Goal: Task Accomplishment & Management: Use online tool/utility

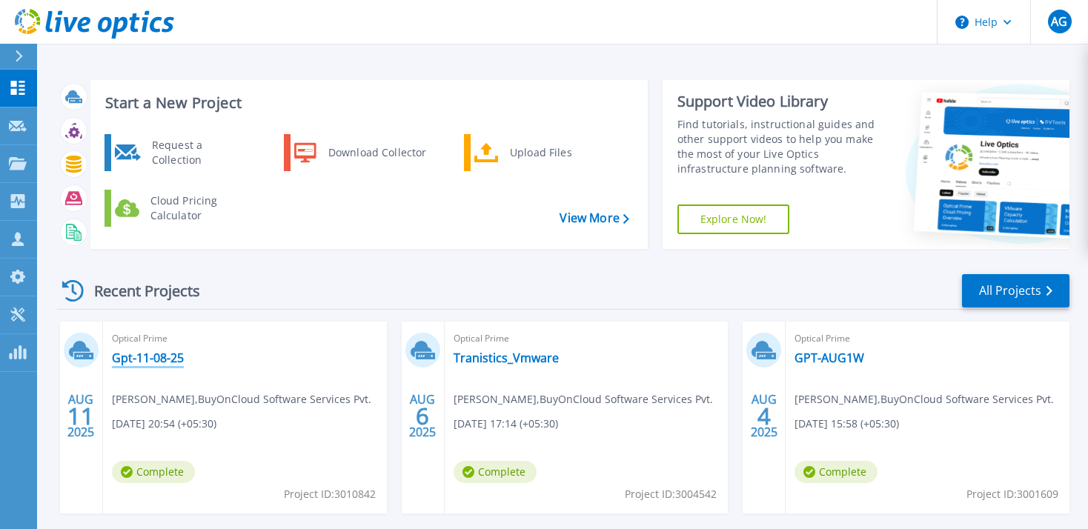
click at [133, 360] on link "Gpt-11-08-25" at bounding box center [148, 357] width 72 height 15
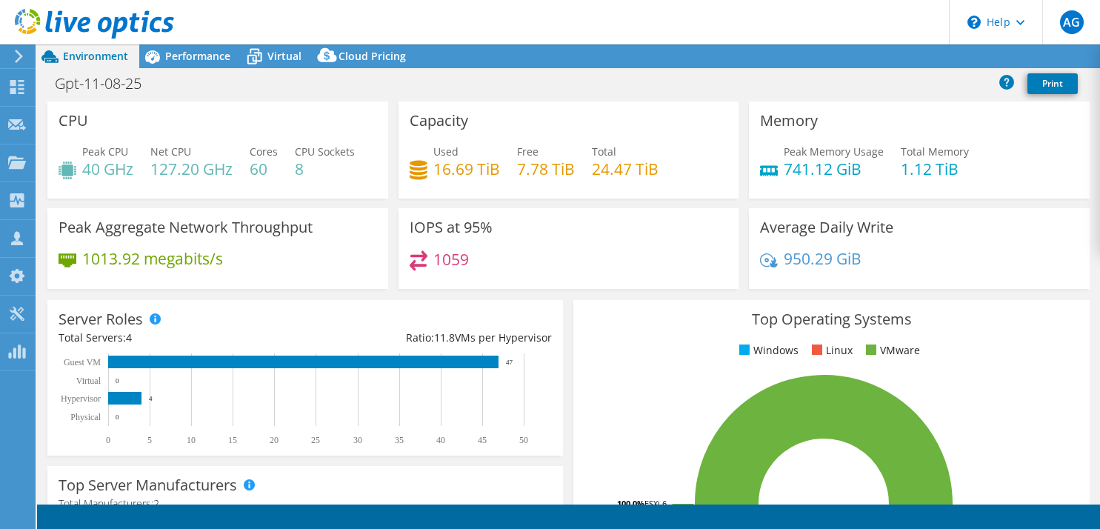
select select "USD"
click at [849, 52] on link "Reports" at bounding box center [849, 56] width 71 height 23
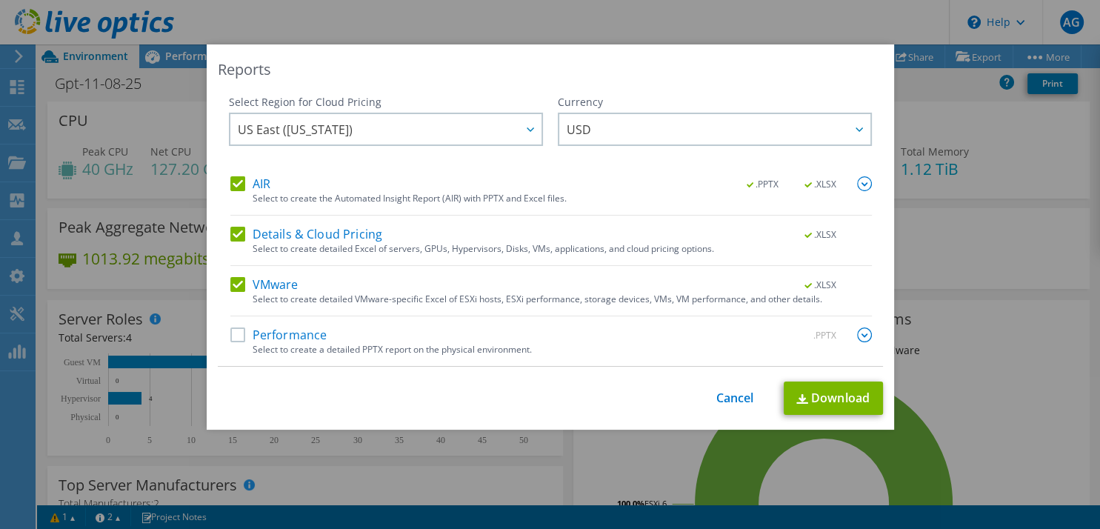
click at [234, 283] on label "VMware" at bounding box center [264, 284] width 68 height 15
click at [0, 0] on input "VMware" at bounding box center [0, 0] width 0 height 0
click at [234, 245] on div "Details & Cloud Pricing .XLSX Select to create detailed Excel of servers, GPUs,…" at bounding box center [551, 246] width 642 height 39
click at [233, 230] on label "Details & Cloud Pricing" at bounding box center [306, 234] width 153 height 15
click at [0, 0] on input "Details & Cloud Pricing" at bounding box center [0, 0] width 0 height 0
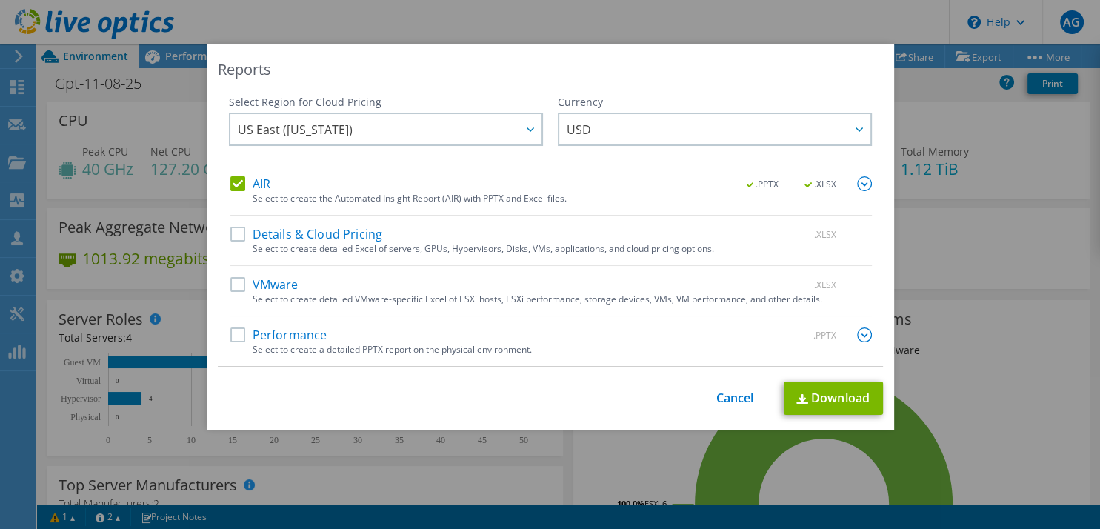
click at [230, 185] on label "AIR" at bounding box center [250, 183] width 40 height 15
click at [0, 0] on input "AIR" at bounding box center [0, 0] width 0 height 0
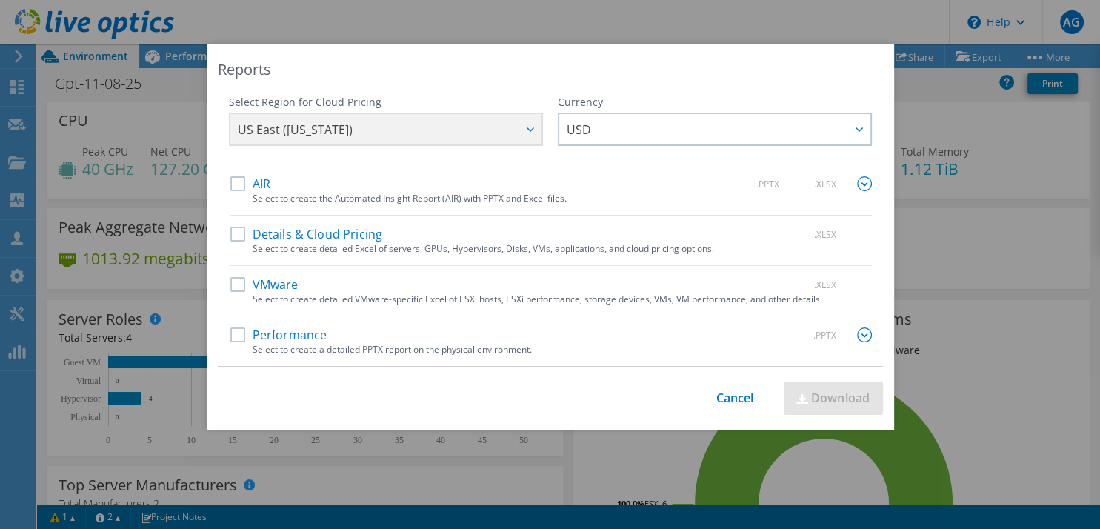
click at [230, 340] on label "Performance" at bounding box center [278, 335] width 97 height 15
click at [0, 0] on input "Performance" at bounding box center [0, 0] width 0 height 0
click at [857, 333] on img at bounding box center [864, 335] width 15 height 15
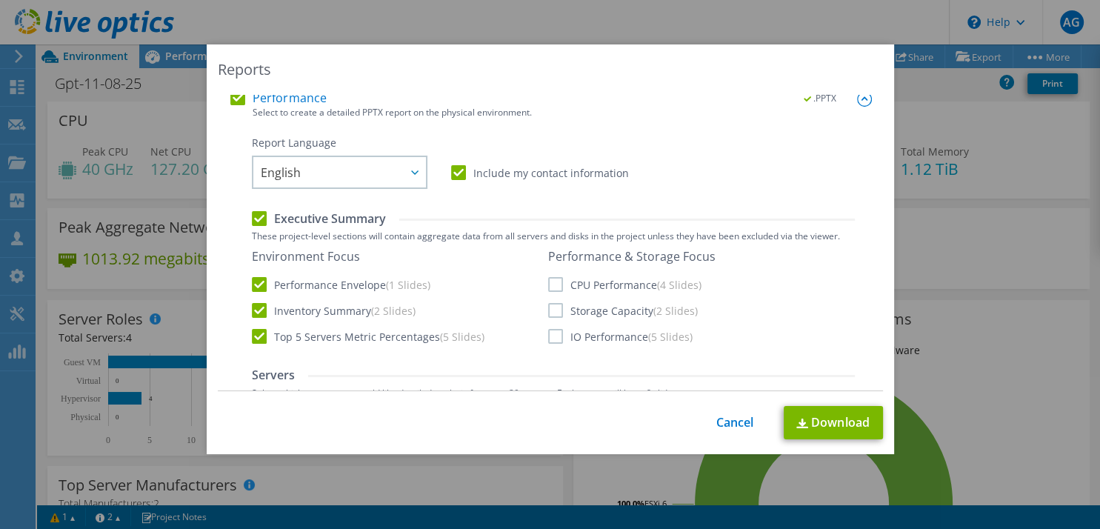
scroll to position [261, 0]
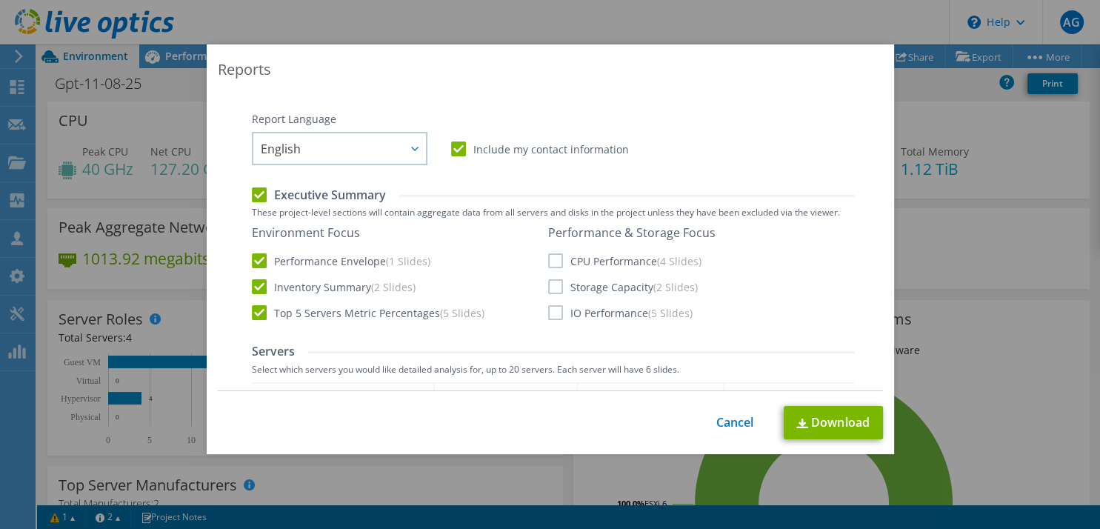
click at [548, 258] on label "CPU Performance (4 Slides)" at bounding box center [624, 260] width 153 height 15
click at [0, 0] on input "CPU Performance (4 Slides)" at bounding box center [0, 0] width 0 height 0
click at [548, 290] on label "Storage Capacity (2 Slides)" at bounding box center [623, 286] width 150 height 15
click at [0, 0] on input "Storage Capacity (2 Slides)" at bounding box center [0, 0] width 0 height 0
click at [548, 314] on label "IO Performance (5 Slides)" at bounding box center [620, 312] width 144 height 15
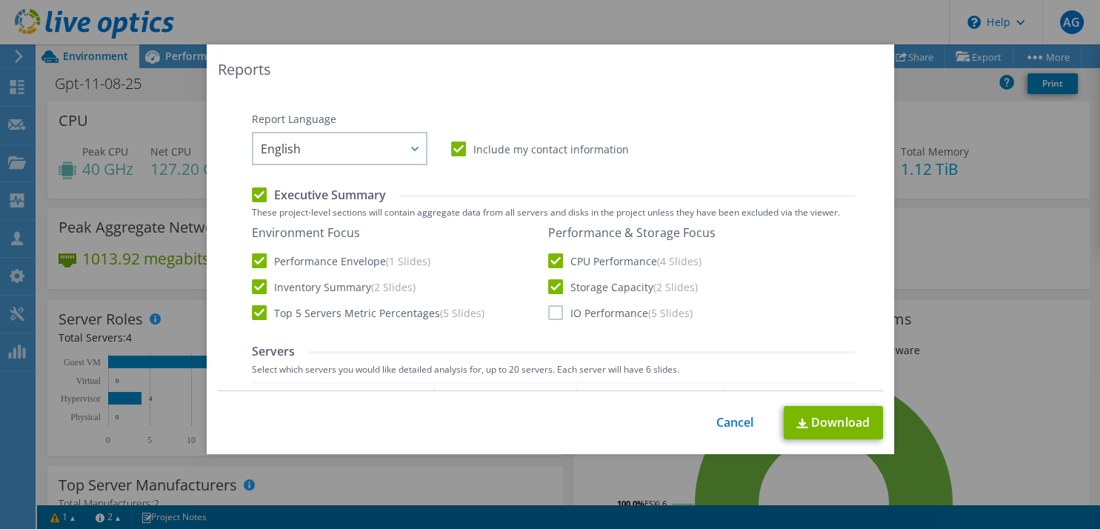
click at [0, 0] on input "IO Performance (5 Slides)" at bounding box center [0, 0] width 0 height 0
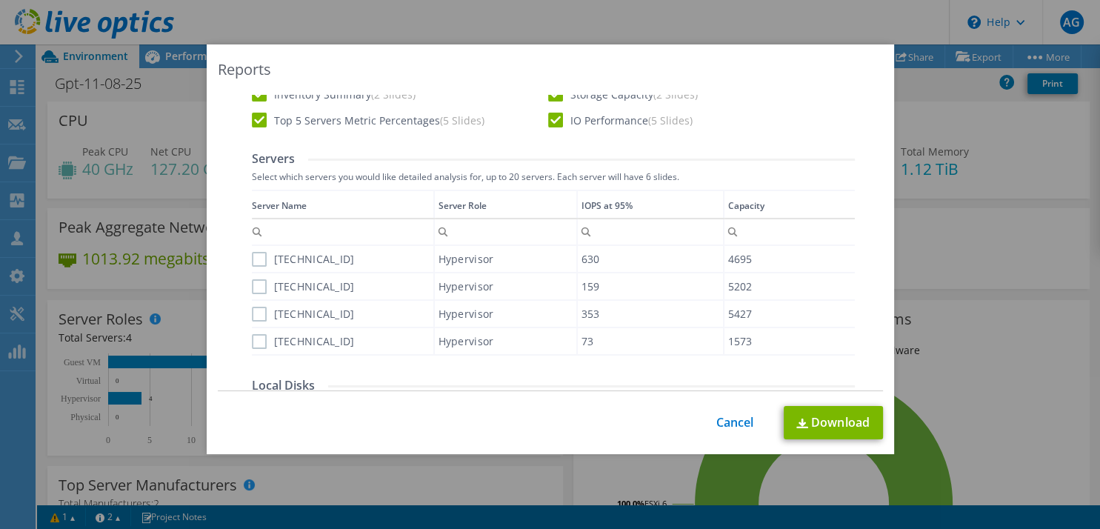
scroll to position [491, 0]
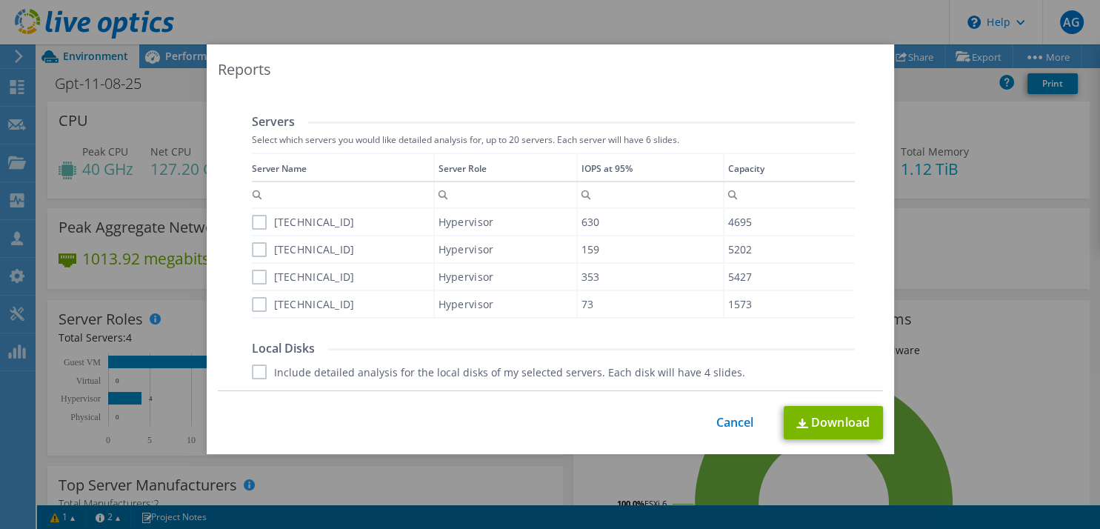
click at [253, 220] on label "192.168.101.38" at bounding box center [303, 222] width 103 height 15
click at [0, 0] on input "192.168.101.38" at bounding box center [0, 0] width 0 height 0
click at [259, 263] on td "192.168.101.62" at bounding box center [343, 276] width 182 height 27
click at [252, 247] on label "192.168.101.224" at bounding box center [303, 249] width 103 height 15
click at [0, 0] on input "192.168.101.224" at bounding box center [0, 0] width 0 height 0
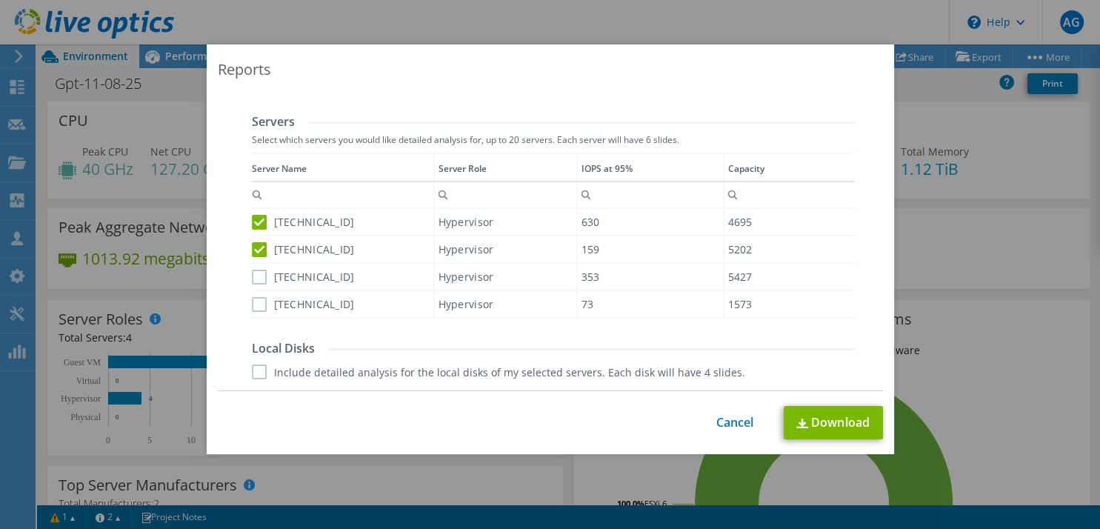
click at [253, 270] on label "192.168.101.62" at bounding box center [303, 277] width 103 height 15
click at [0, 0] on input "192.168.101.62" at bounding box center [0, 0] width 0 height 0
click at [258, 309] on label "192.168.101.24" at bounding box center [303, 304] width 103 height 15
click at [0, 0] on input "192.168.101.24" at bounding box center [0, 0] width 0 height 0
click at [254, 373] on label "Include detailed analysis for the local disks of my selected servers. Each disk…" at bounding box center [498, 372] width 493 height 15
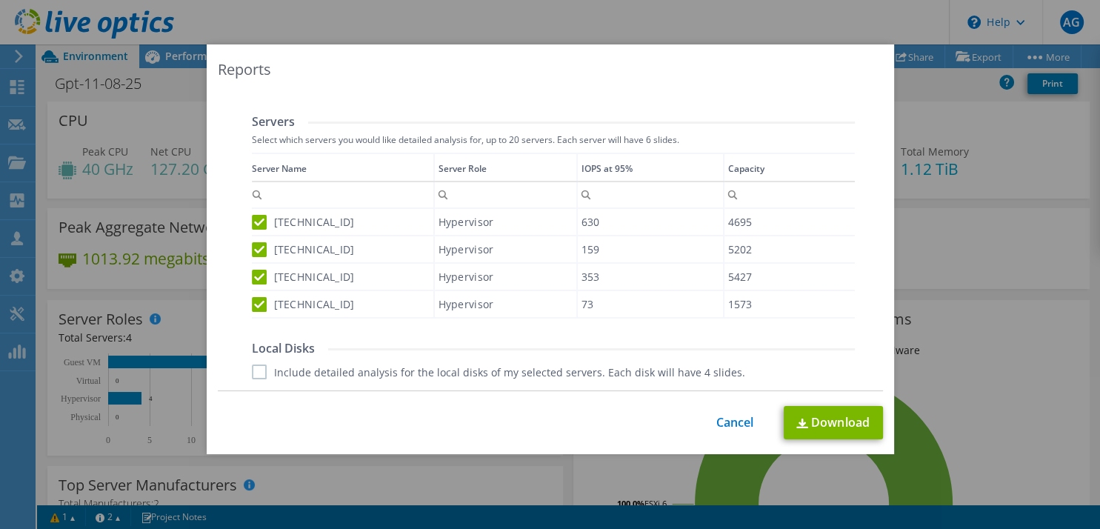
click at [0, 0] on input "Include detailed analysis for the local disks of my selected servers. Each disk…" at bounding box center [0, 0] width 0 height 0
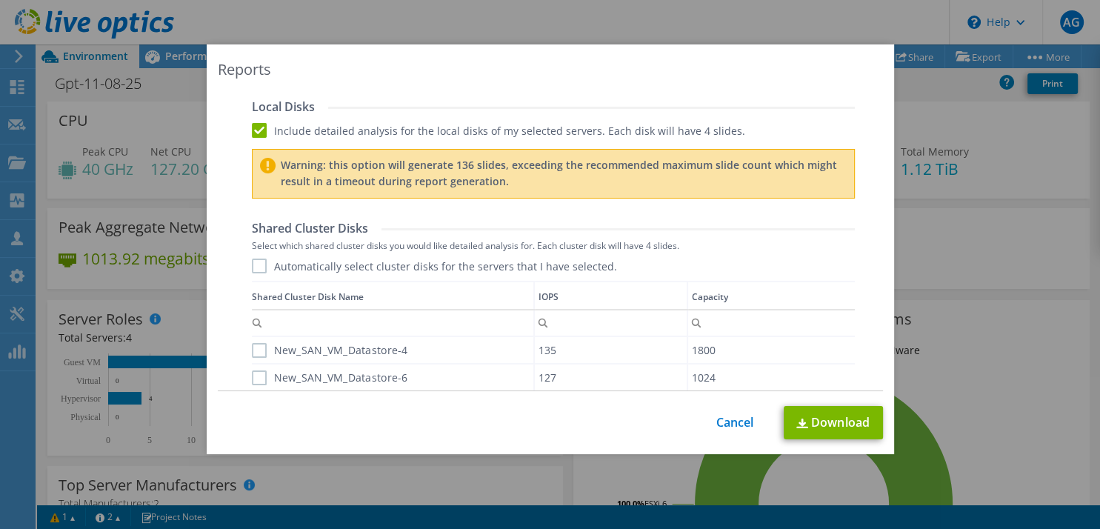
scroll to position [735, 0]
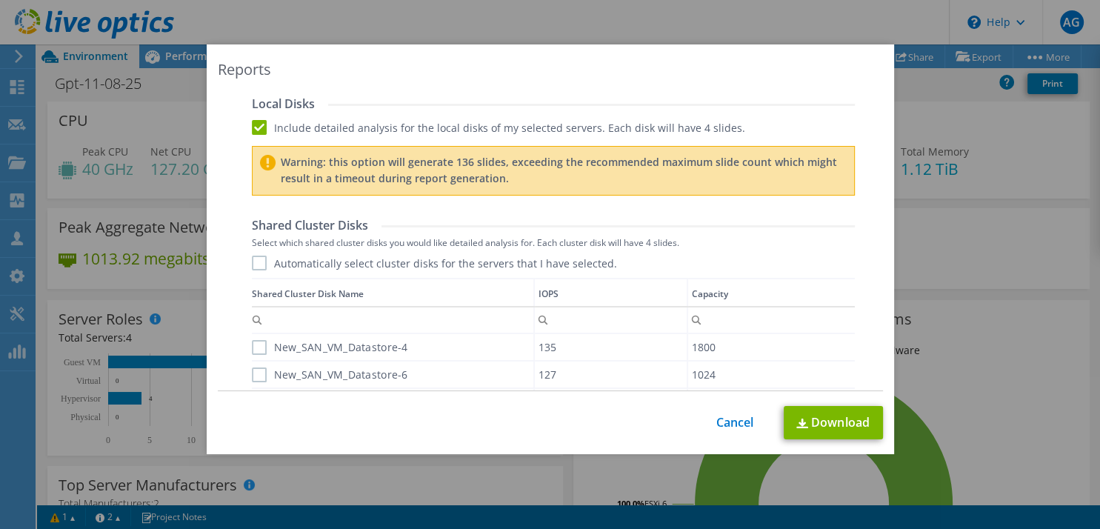
click at [253, 264] on label "Automatically select cluster disks for the servers that I have selected." at bounding box center [434, 263] width 365 height 15
click at [0, 0] on input "Automatically select cluster disks for the servers that I have selected." at bounding box center [0, 0] width 0 height 0
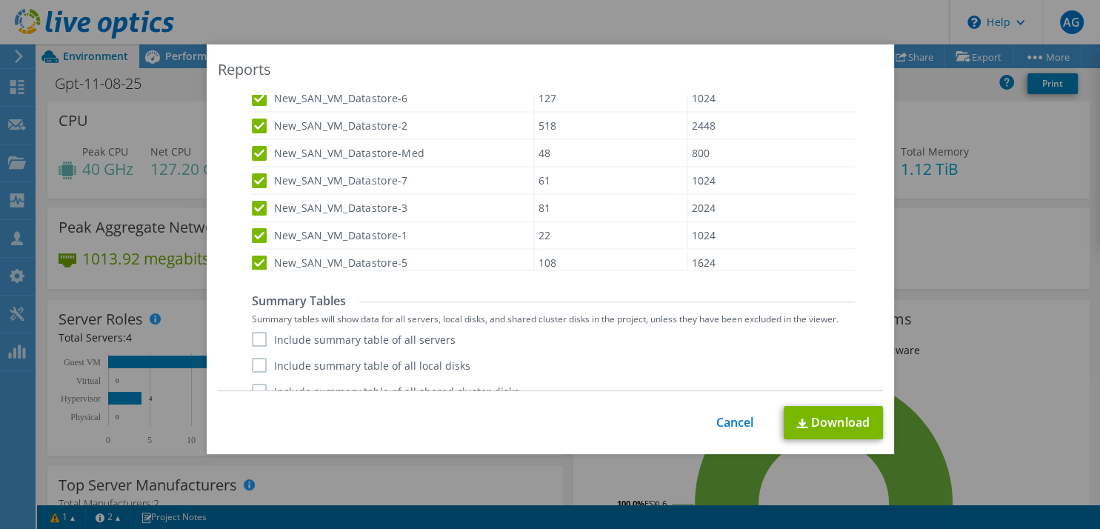
scroll to position [1029, 0]
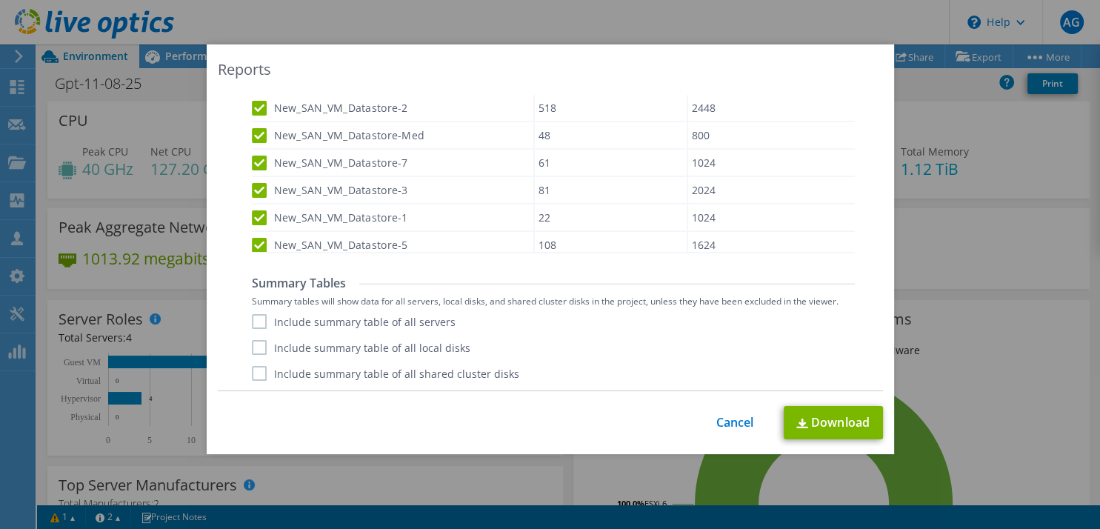
click at [259, 319] on label "Include summary table of all servers" at bounding box center [354, 321] width 204 height 15
click at [0, 0] on input "Include summary table of all servers" at bounding box center [0, 0] width 0 height 0
click at [257, 345] on label "Include summary table of all local disks" at bounding box center [361, 347] width 219 height 15
click at [0, 0] on input "Include summary table of all local disks" at bounding box center [0, 0] width 0 height 0
click at [253, 376] on label "Include summary table of all shared cluster disks" at bounding box center [385, 373] width 267 height 15
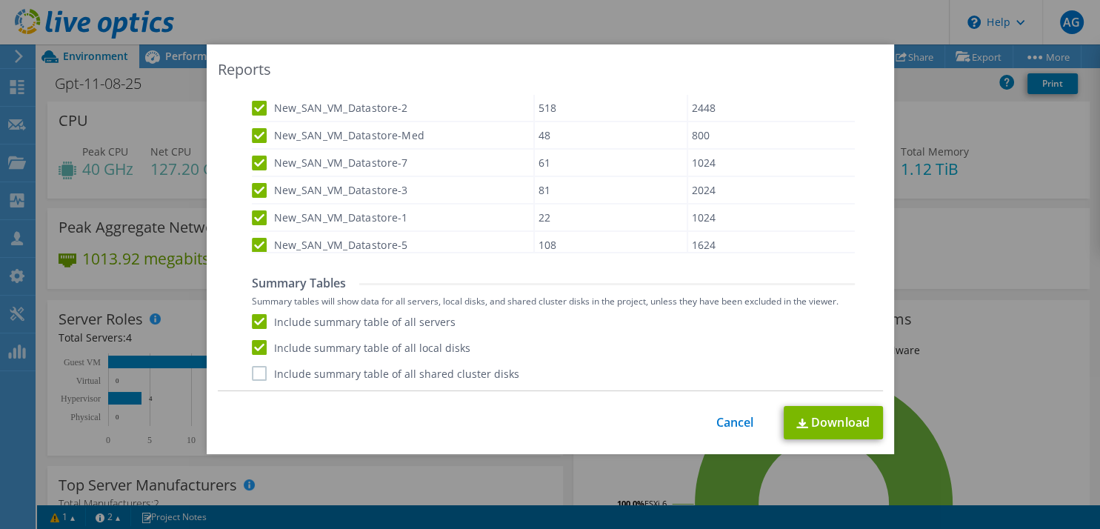
click at [0, 0] on input "Include summary table of all shared cluster disks" at bounding box center [0, 0] width 0 height 0
click at [820, 414] on link "Download" at bounding box center [833, 422] width 99 height 33
click at [733, 425] on link "Cancel" at bounding box center [736, 423] width 38 height 14
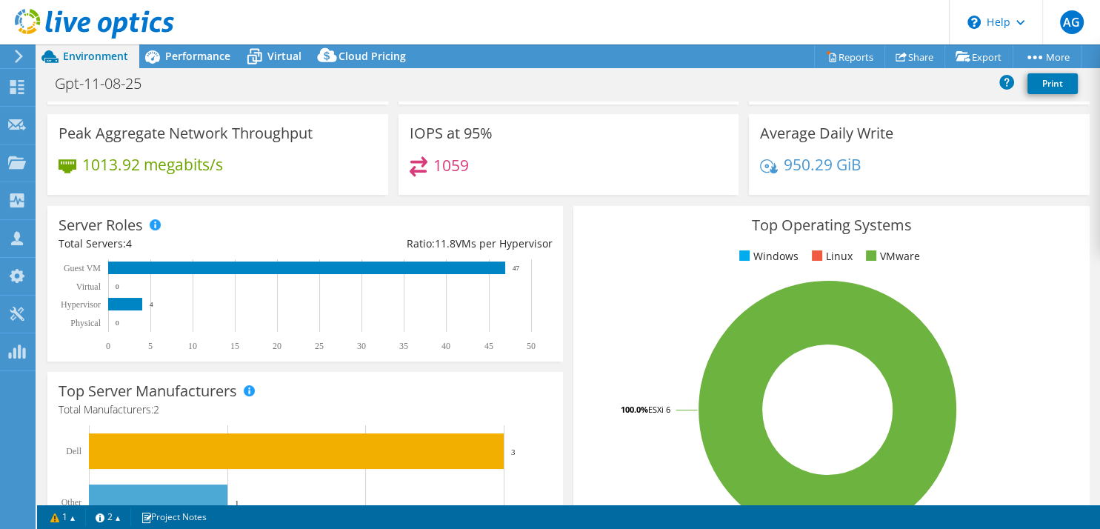
scroll to position [94, 0]
click at [15, 86] on use at bounding box center [17, 87] width 14 height 14
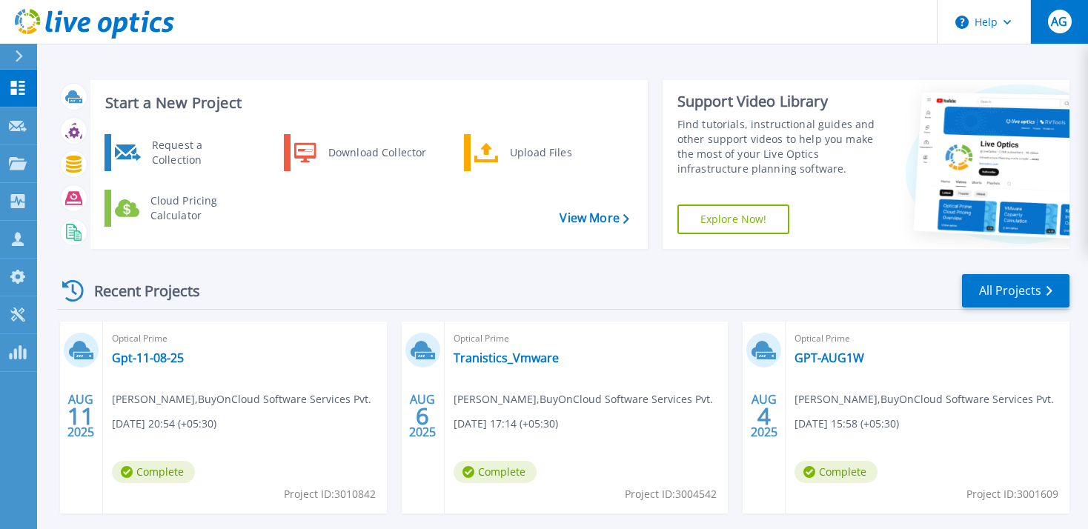
click at [1058, 19] on span "AG" at bounding box center [1059, 22] width 16 height 12
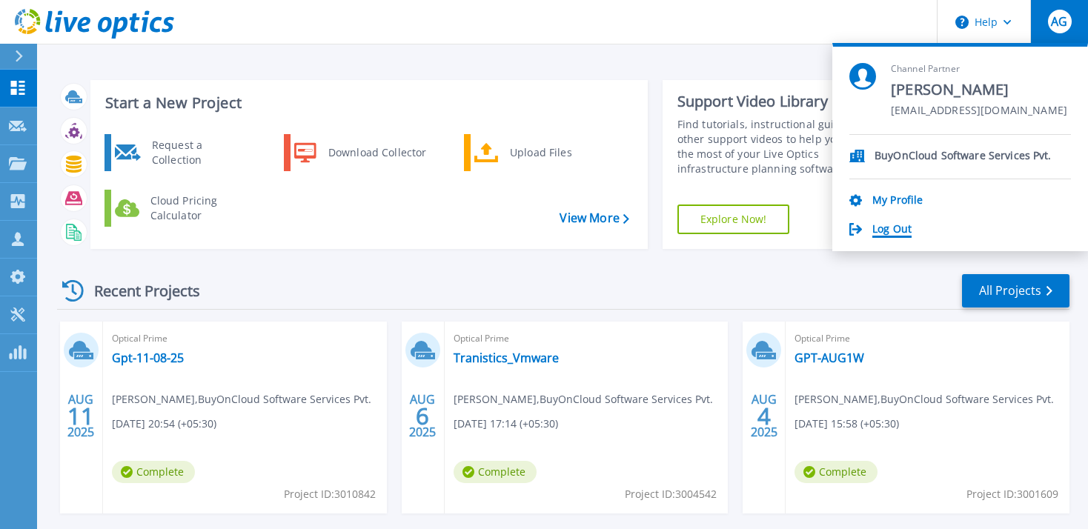
click at [883, 223] on link "Log Out" at bounding box center [891, 230] width 39 height 14
